Goal: Task Accomplishment & Management: Use online tool/utility

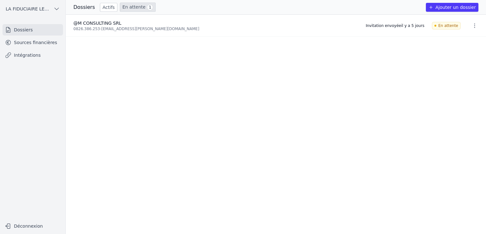
click at [129, 7] on link "En attente 1" at bounding box center [138, 7] width 36 height 9
click at [134, 12] on div "Dossiers Actifs En attente 1 Ajouter un dossier" at bounding box center [276, 7] width 420 height 15
click at [132, 8] on link "En attente 1" at bounding box center [138, 7] width 36 height 9
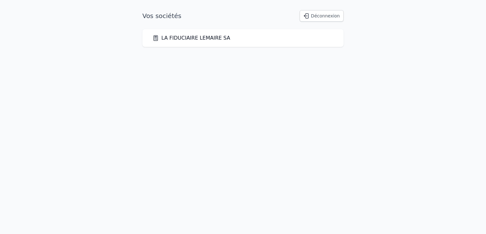
click at [212, 38] on link "LA FIDUCIAIRE LEMAIRE SA" at bounding box center [192, 38] width 78 height 8
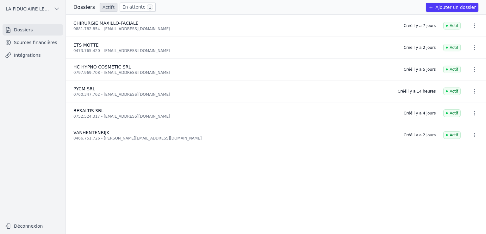
click at [47, 41] on link "Sources financières" at bounding box center [33, 42] width 60 height 11
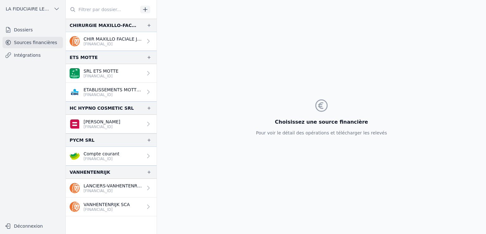
click at [104, 156] on p "[FINANCIAL_ID]" at bounding box center [102, 158] width 36 height 5
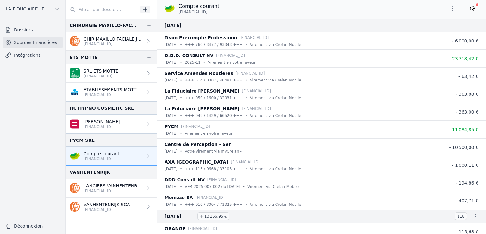
click at [148, 142] on icon "button" at bounding box center [149, 139] width 5 height 5
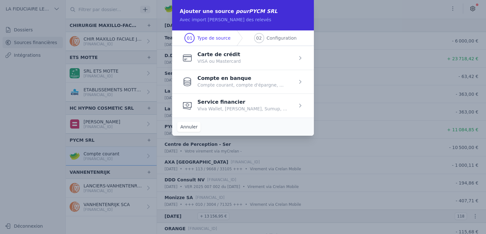
click at [237, 77] on span "button" at bounding box center [243, 82] width 142 height 24
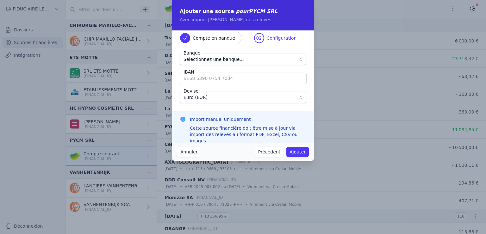
click at [241, 61] on span "Sélectionnez une banque..." at bounding box center [239, 59] width 110 height 8
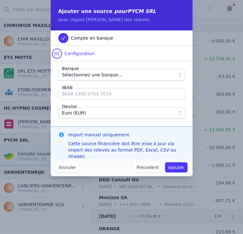
click at [133, 74] on span "Sélectionnez une banque..." at bounding box center [117, 75] width 110 height 8
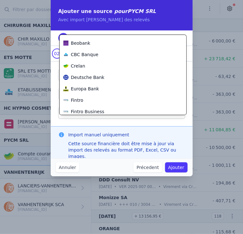
scroll to position [128, 0]
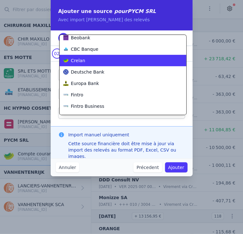
click at [116, 62] on div "Crelan" at bounding box center [118, 60] width 111 height 6
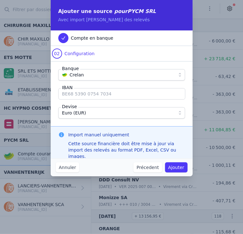
click at [104, 93] on input "IBAN" at bounding box center [121, 93] width 127 height 11
click at [91, 94] on input "BE" at bounding box center [121, 93] width 127 height 11
type input "[FINANCIAL_ID]"
click at [179, 169] on button "Ajouter" at bounding box center [176, 167] width 22 height 10
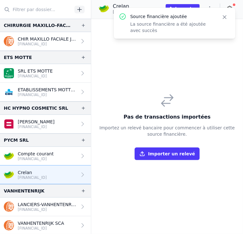
click at [225, 15] on icon "button" at bounding box center [224, 17] width 6 height 6
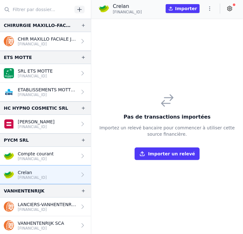
click at [39, 150] on p "Compte courant" at bounding box center [36, 153] width 36 height 6
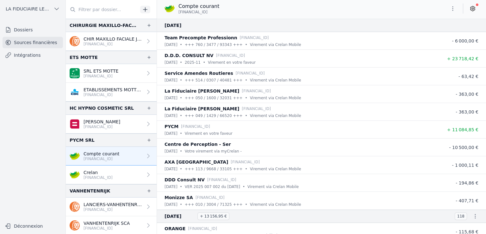
click at [131, 171] on link "Crelan [FINANCIAL_ID]" at bounding box center [111, 174] width 91 height 19
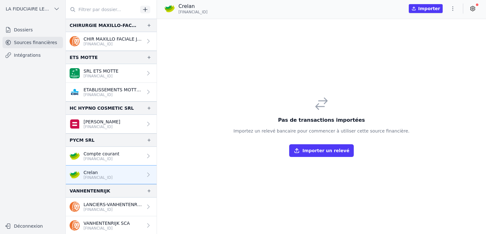
click at [132, 159] on link "Compte courant [FINANCIAL_ID]" at bounding box center [111, 156] width 91 height 19
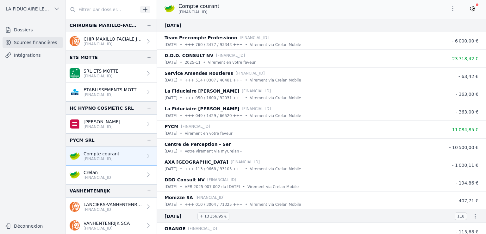
click at [131, 175] on link "Crelan [FINANCIAL_ID]" at bounding box center [111, 174] width 91 height 19
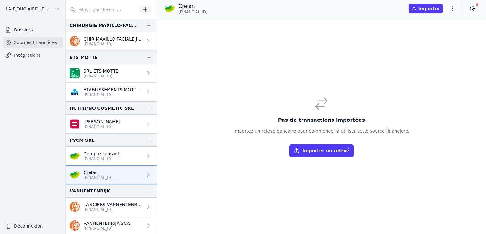
click at [423, 6] on button "Importer" at bounding box center [426, 8] width 34 height 9
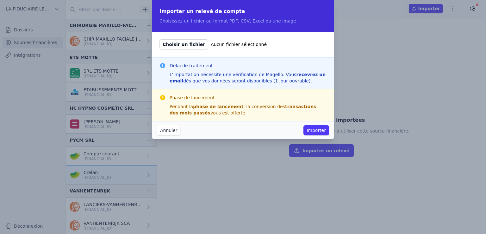
click at [170, 131] on button "Annuler" at bounding box center [168, 130] width 23 height 10
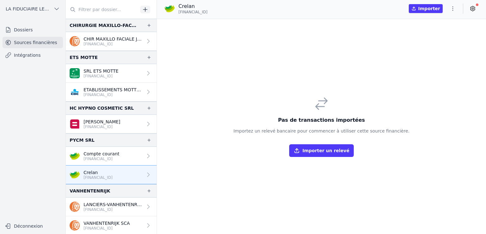
click at [112, 157] on p "[FINANCIAL_ID]" at bounding box center [102, 158] width 36 height 5
